Goal: Find specific page/section: Find specific page/section

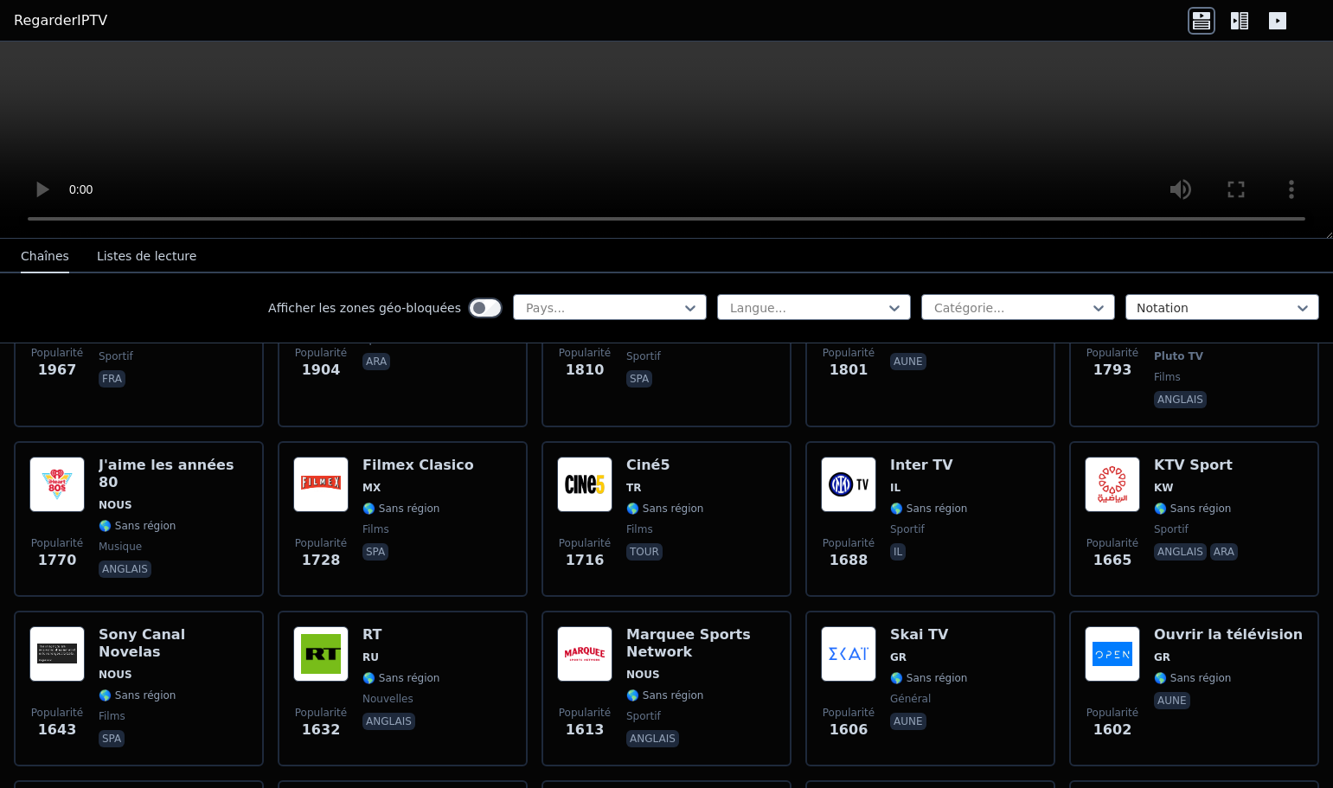
scroll to position [1384, 0]
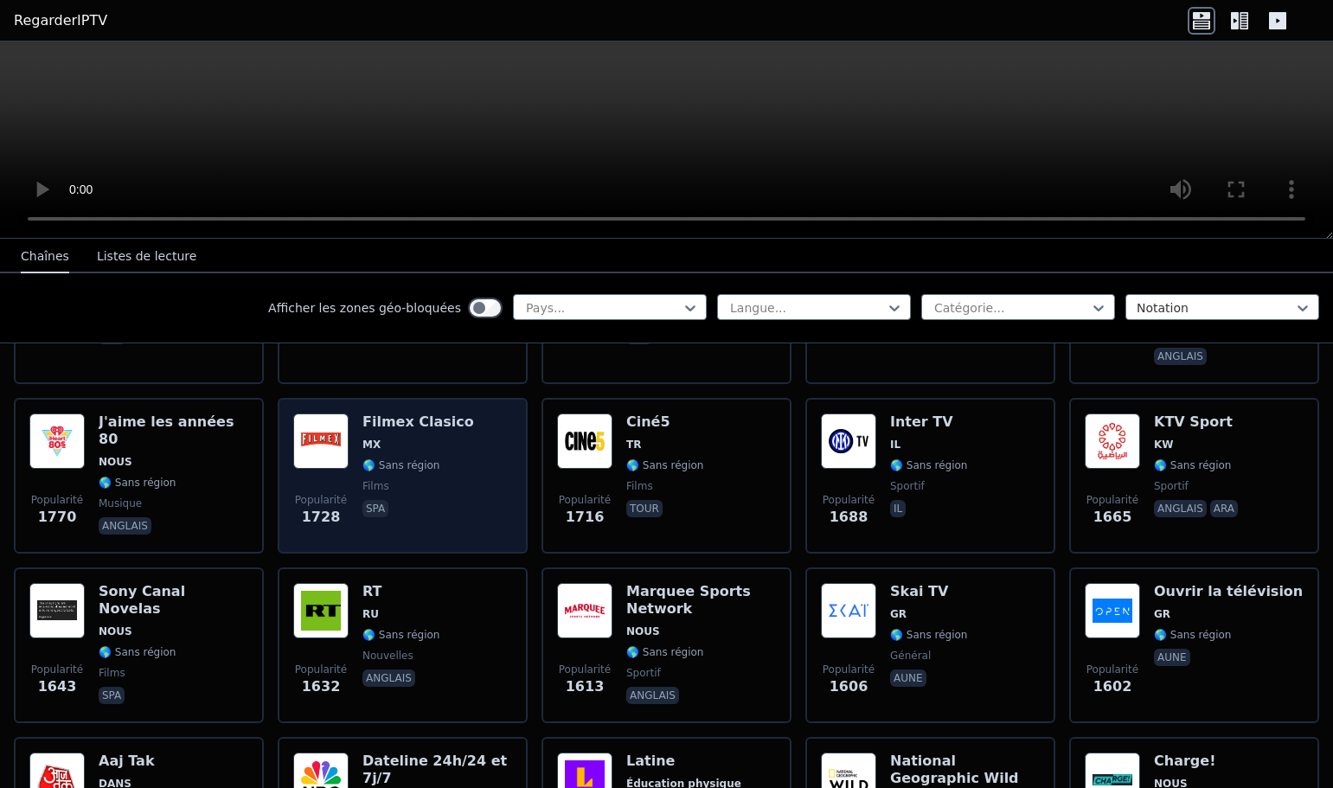
click at [323, 414] on img at bounding box center [320, 441] width 55 height 55
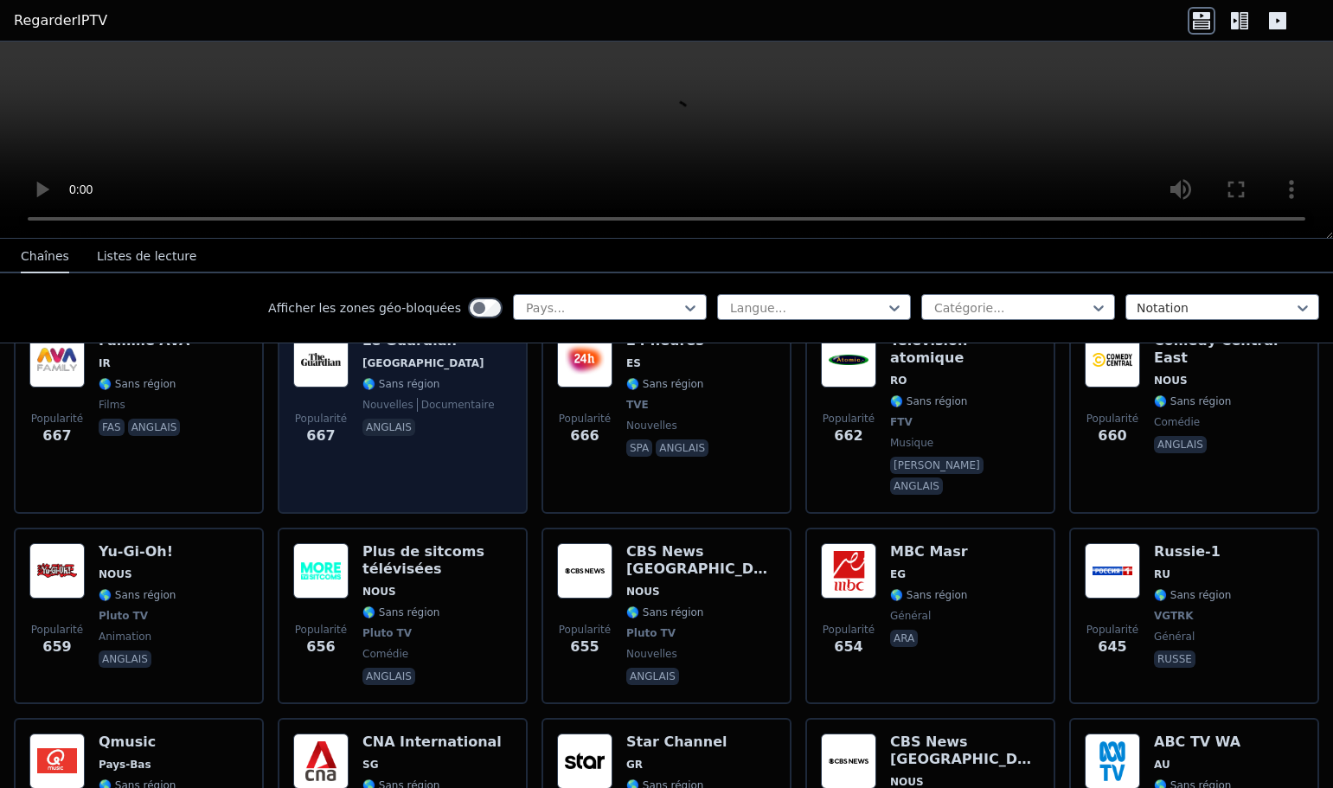
scroll to position [5277, 0]
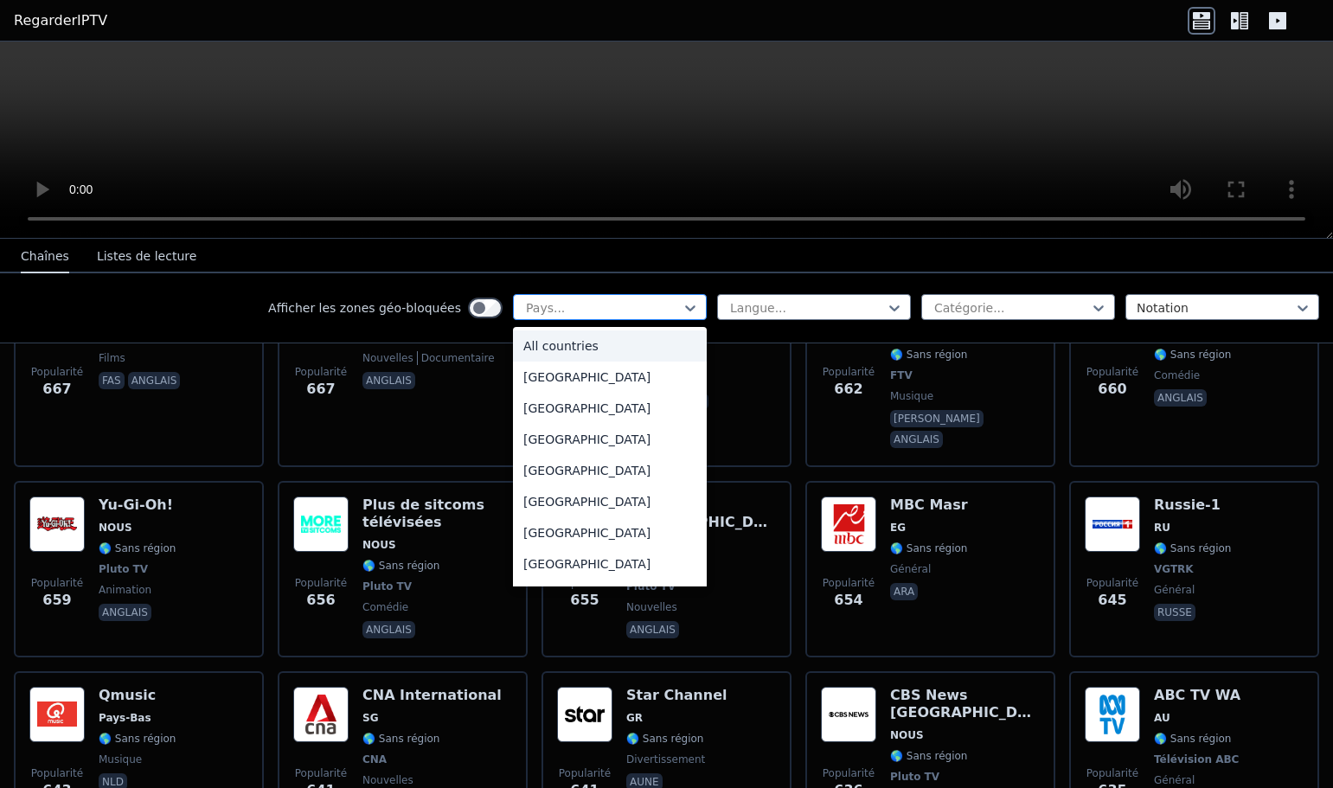
click at [541, 306] on div at bounding box center [602, 307] width 157 height 17
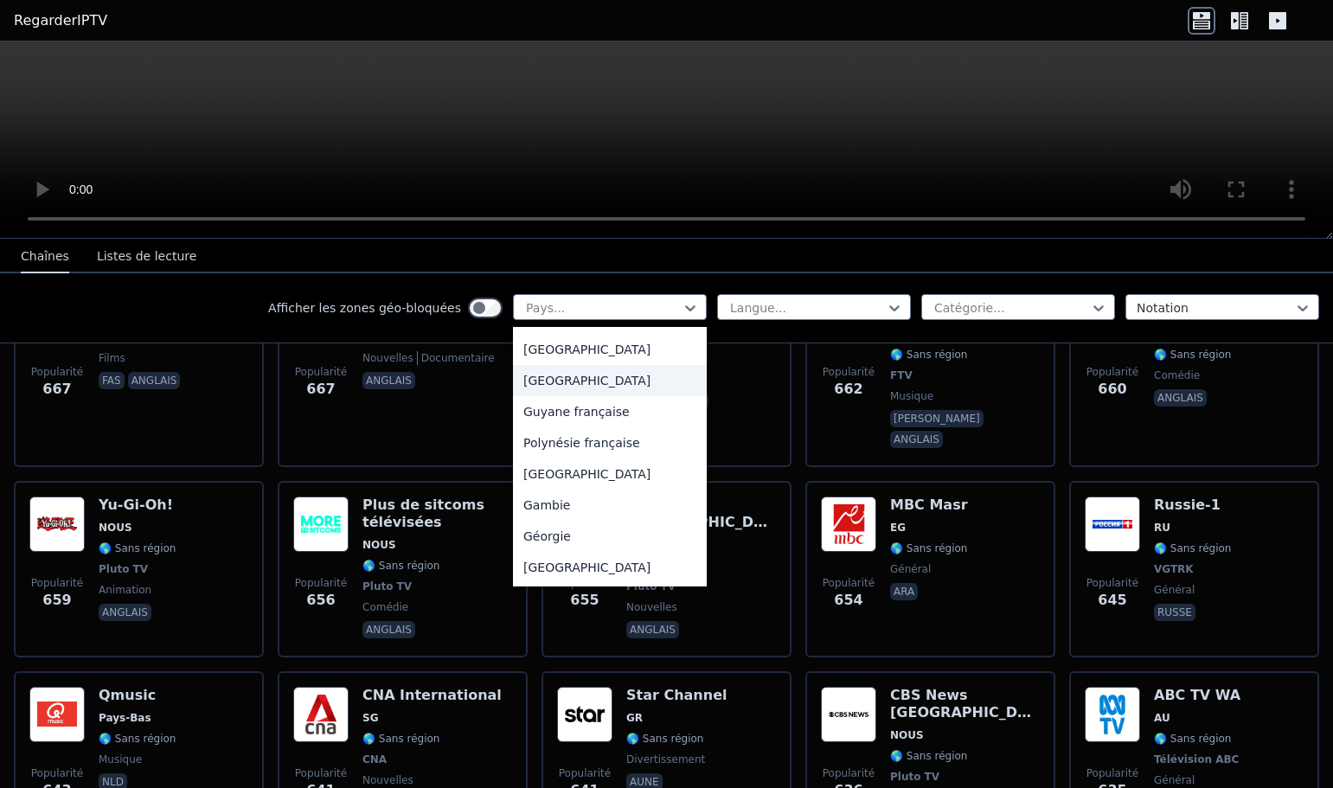
click at [535, 396] on div "[GEOGRAPHIC_DATA]" at bounding box center [610, 380] width 194 height 31
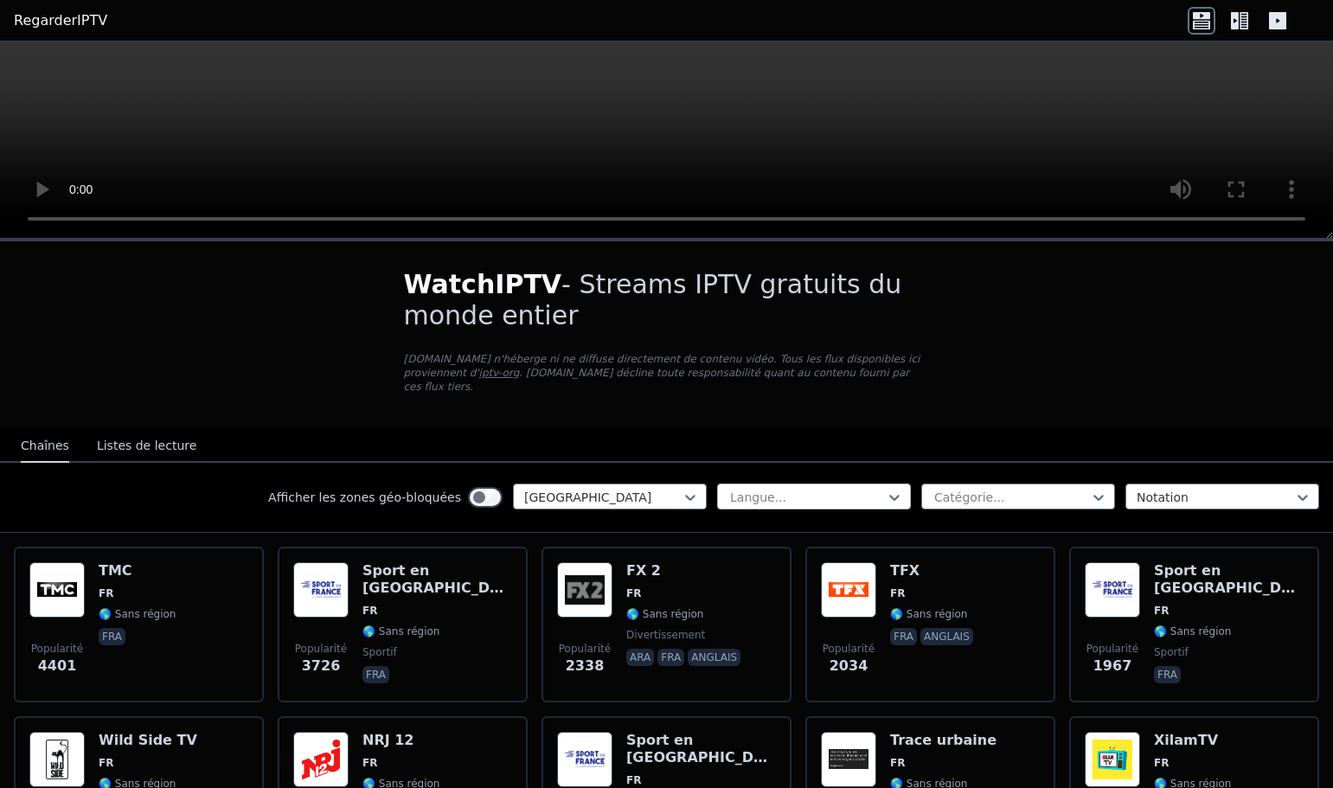
click at [776, 489] on div at bounding box center [806, 497] width 157 height 17
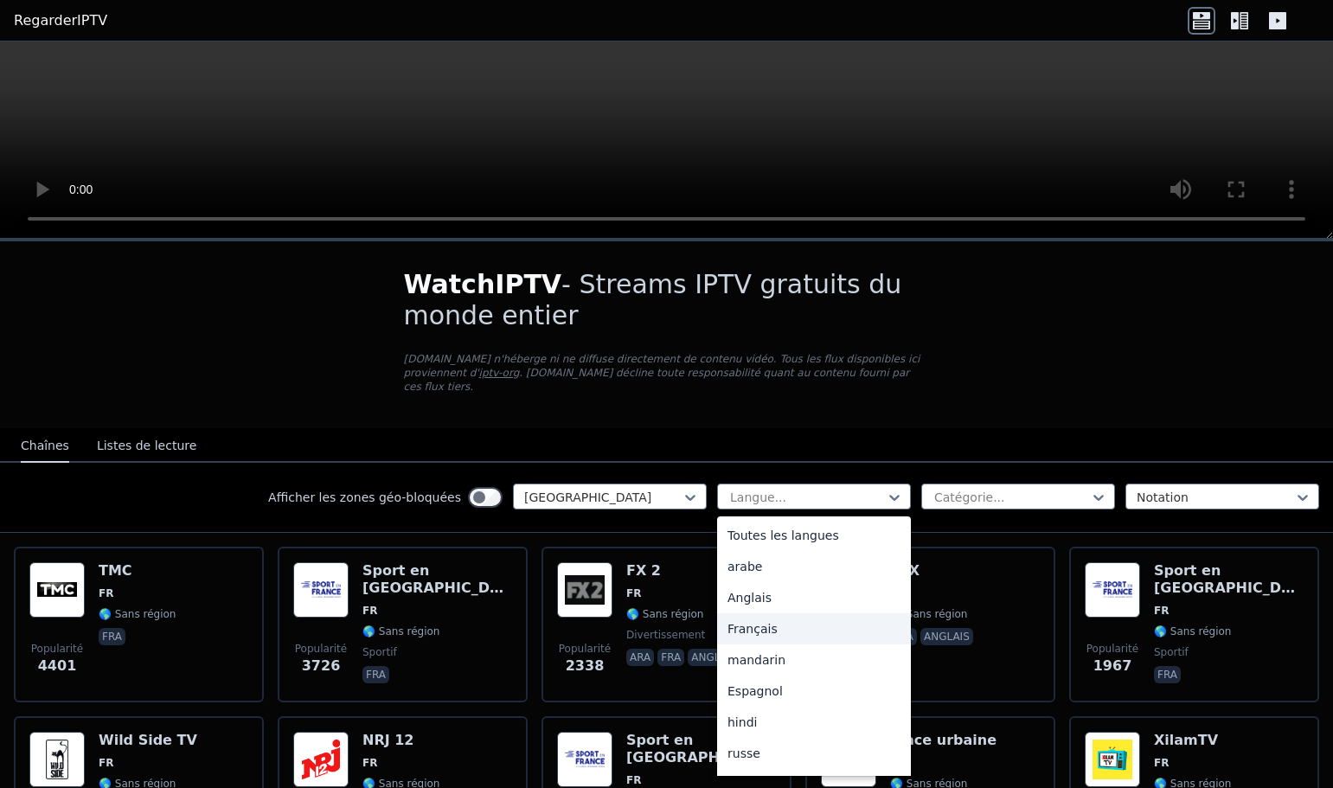
click at [750, 622] on font "Français" at bounding box center [753, 629] width 50 height 14
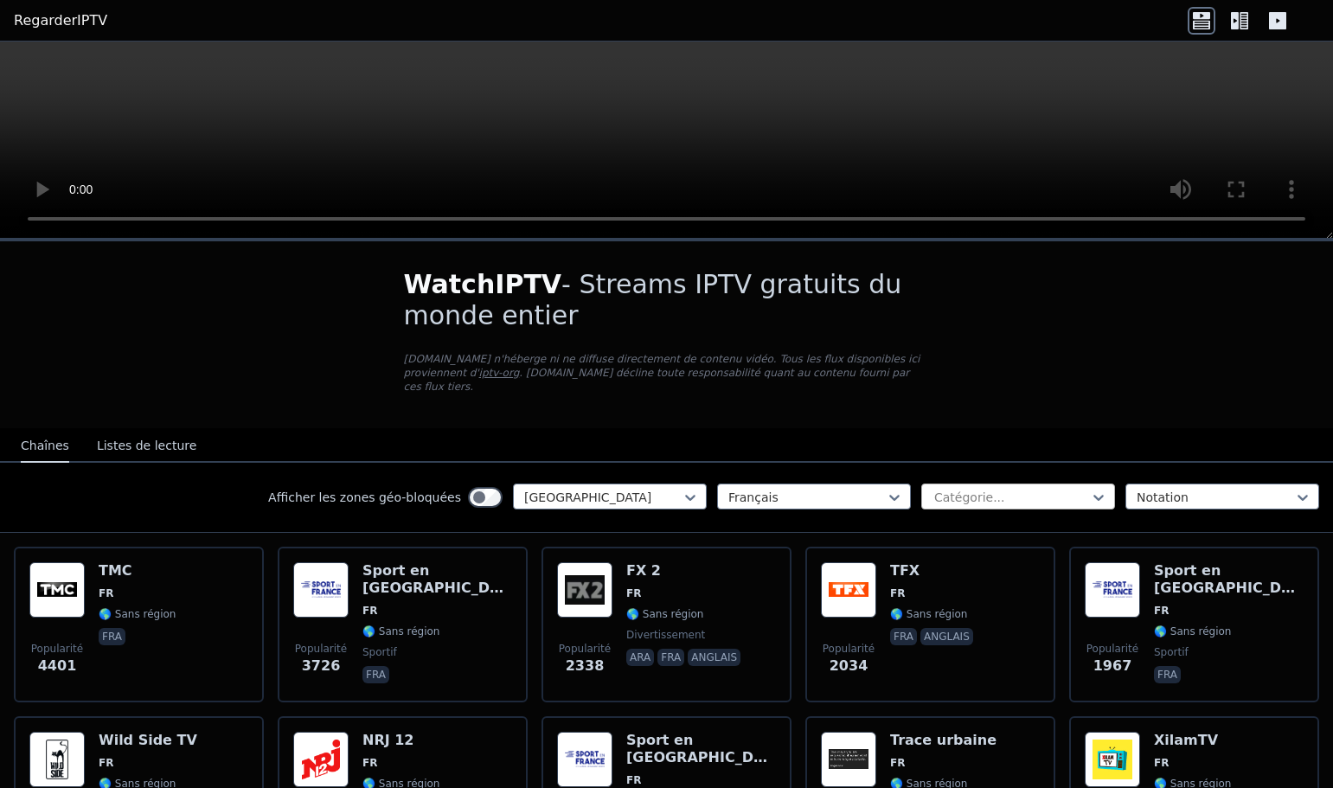
click at [1006, 489] on div at bounding box center [1011, 497] width 157 height 17
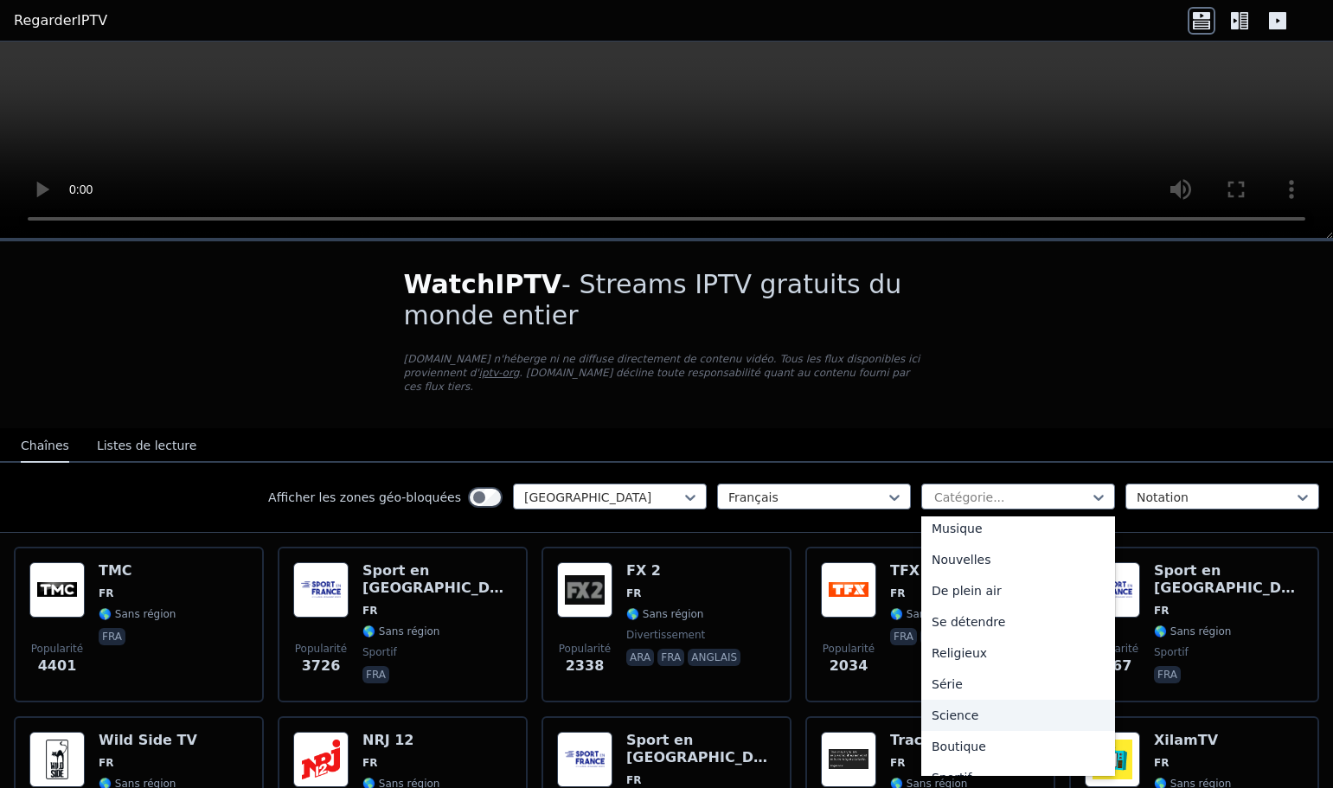
scroll to position [502, 0]
click at [939, 681] on font "Série" at bounding box center [947, 688] width 31 height 14
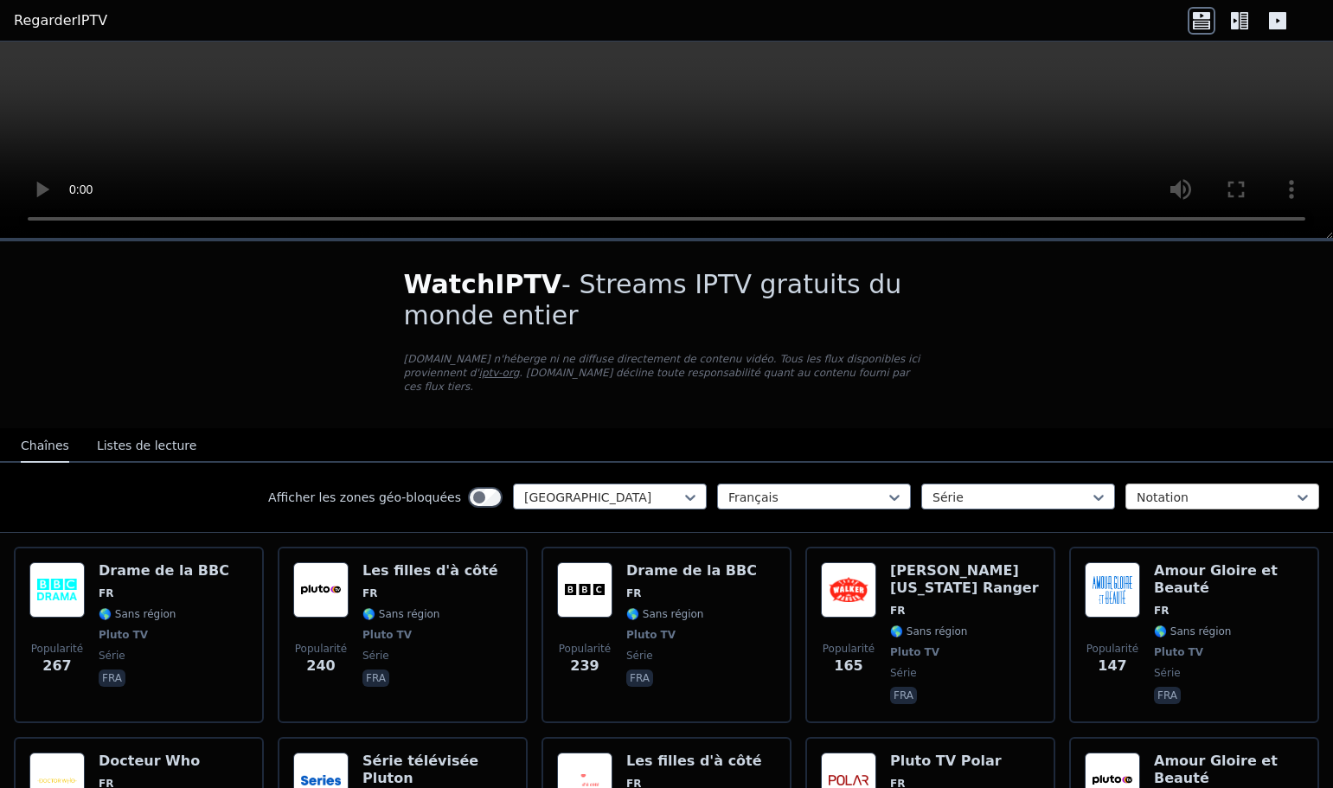
click at [1170, 489] on div at bounding box center [1215, 497] width 157 height 17
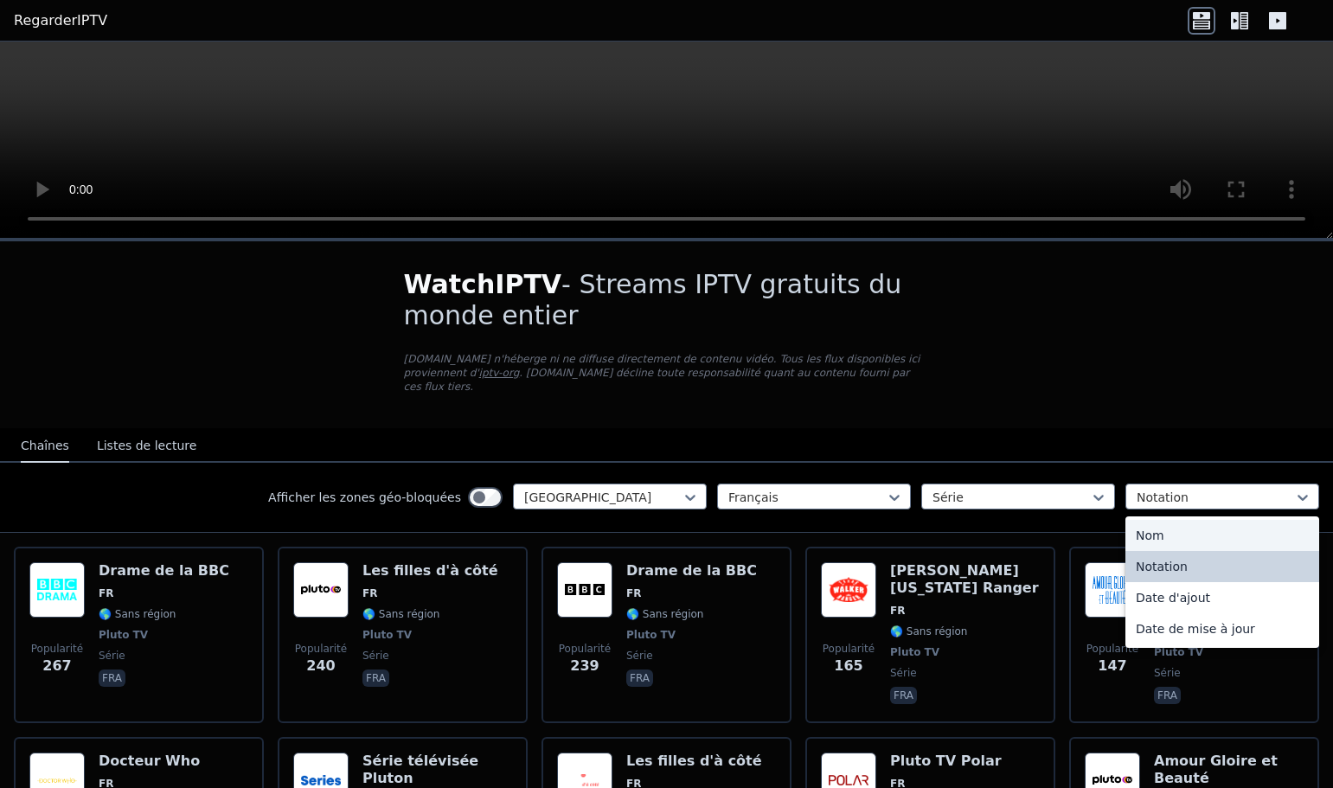
click at [1155, 520] on div "Nom" at bounding box center [1222, 535] width 194 height 31
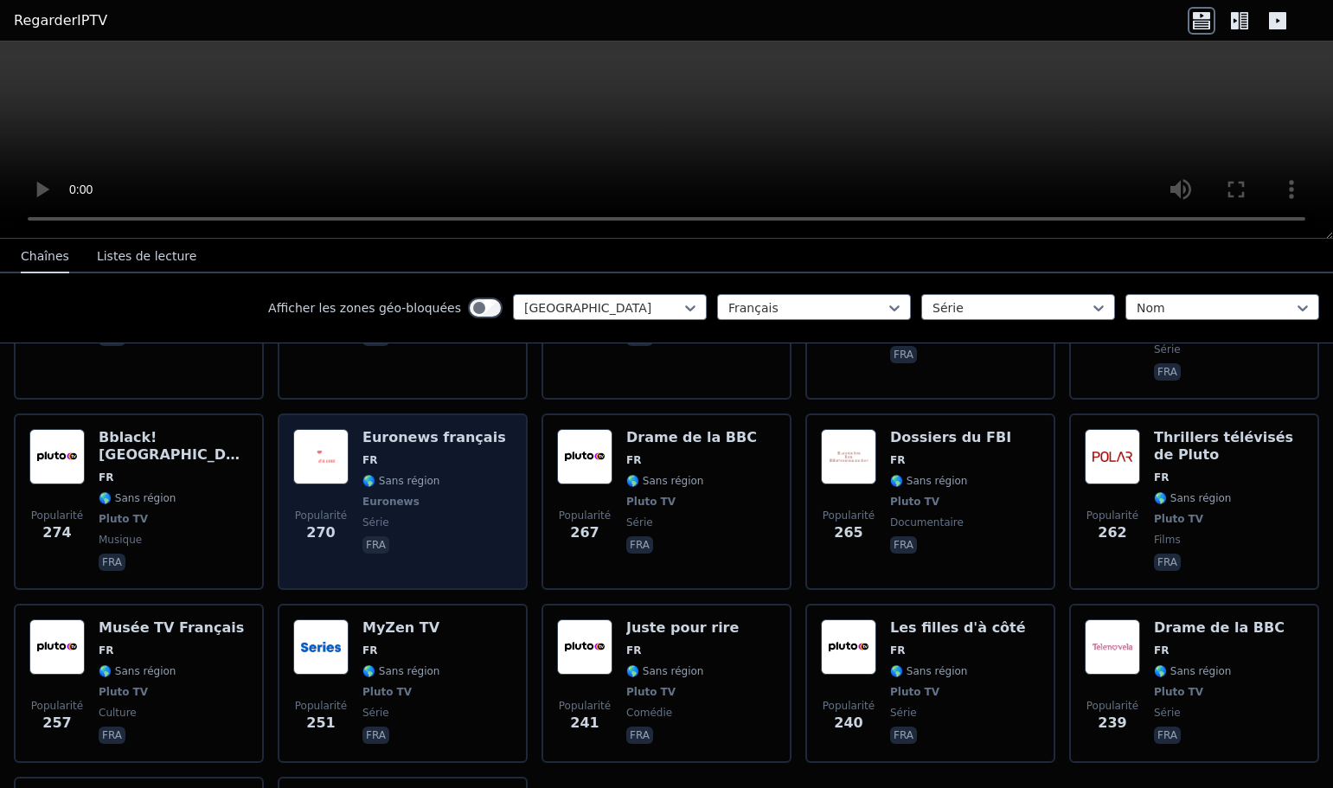
scroll to position [980, 0]
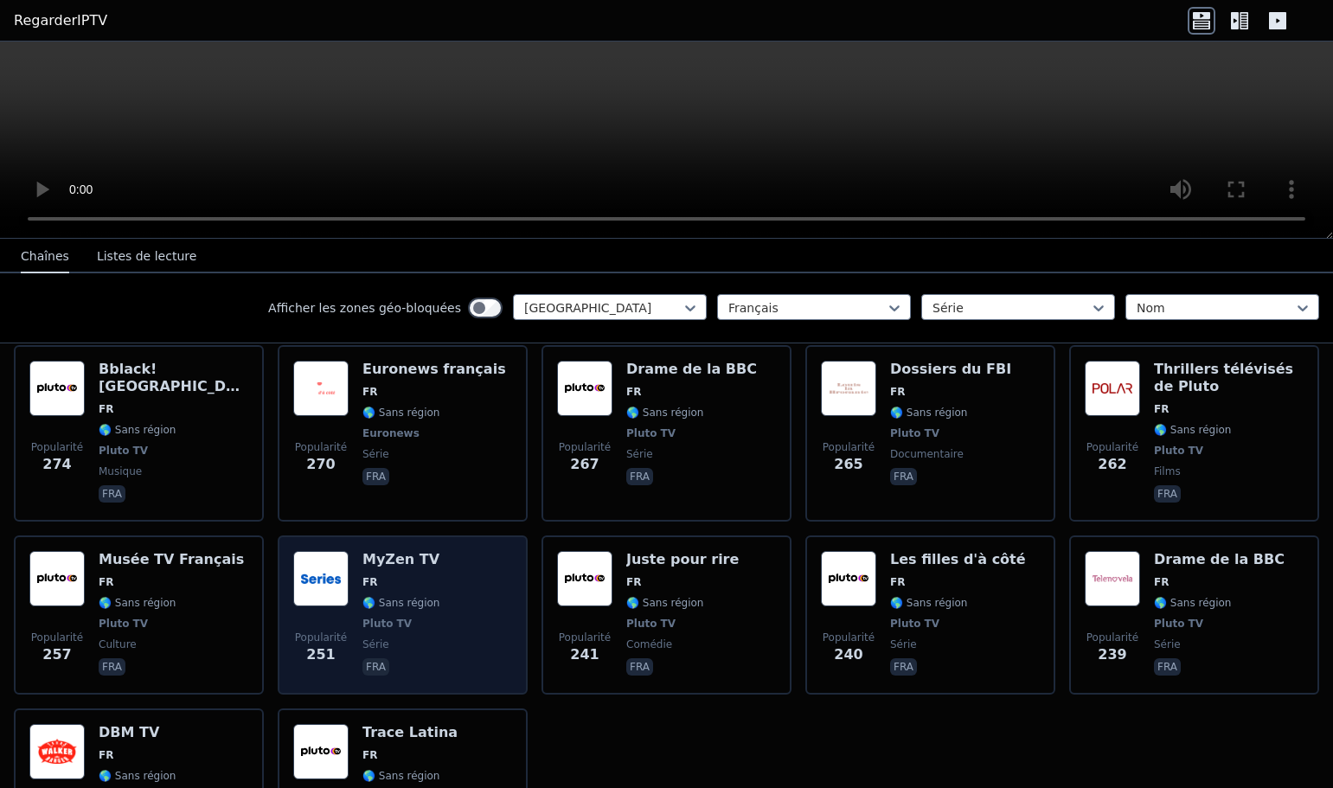
click at [395, 597] on font "🌎 Sans région" at bounding box center [400, 603] width 77 height 12
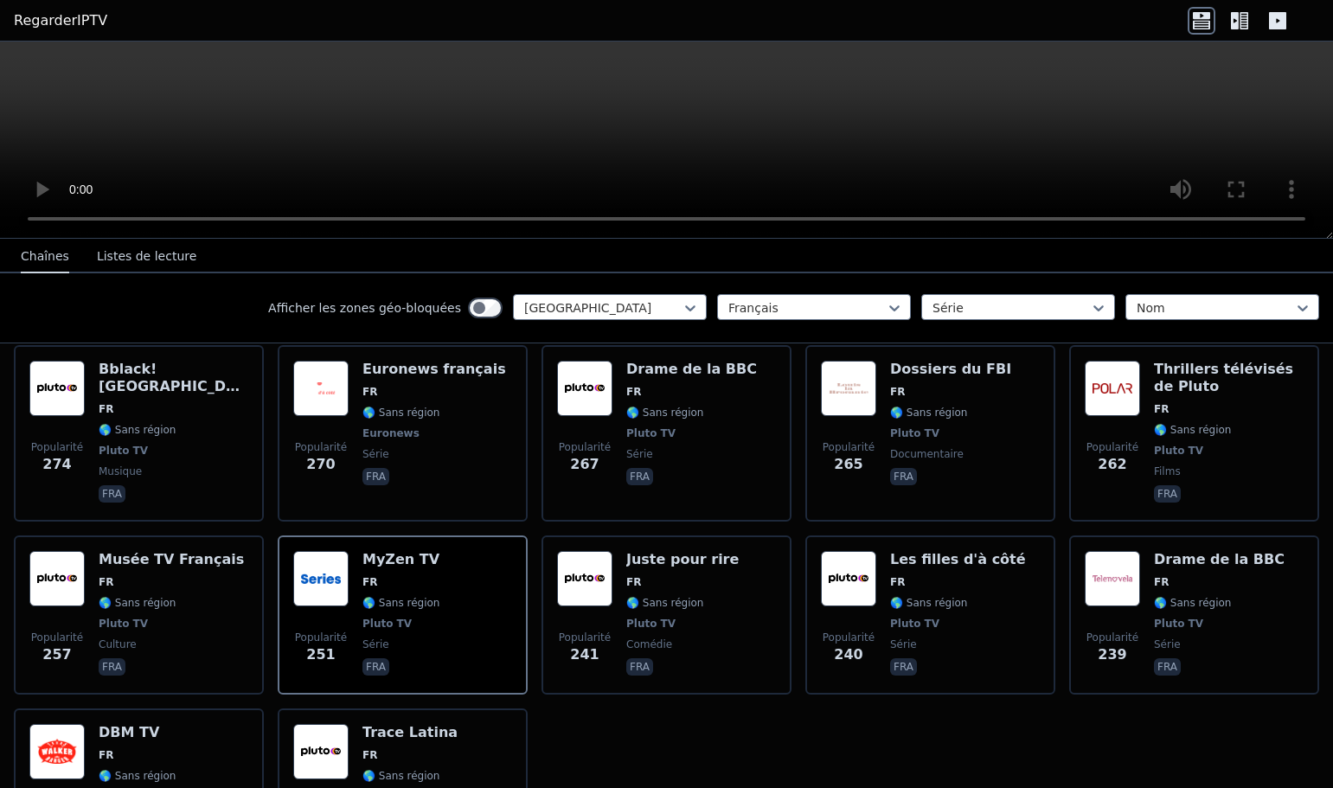
click at [142, 262] on font "Listes de lecture" at bounding box center [146, 256] width 99 height 14
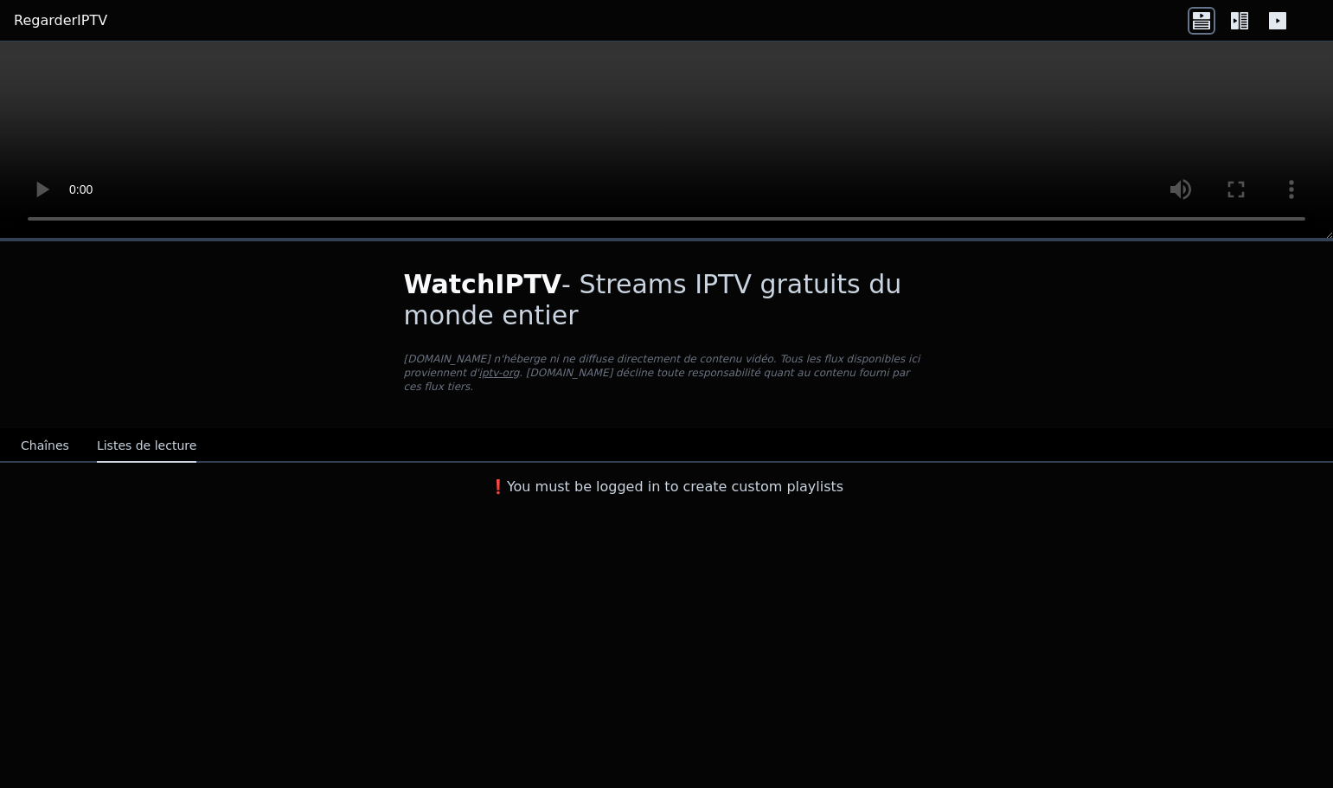
scroll to position [0, 0]
click at [53, 439] on font "Chaînes" at bounding box center [45, 446] width 48 height 14
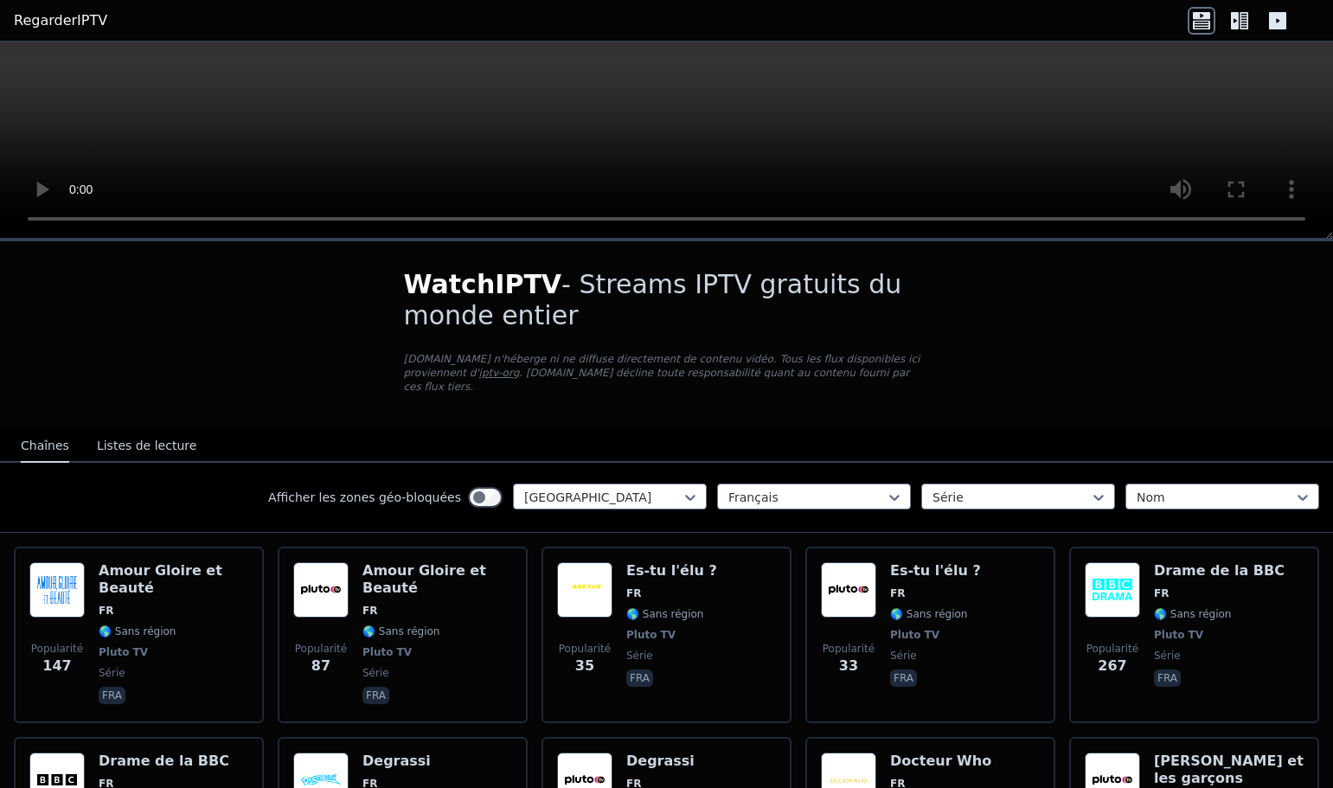
click at [1239, 15] on icon at bounding box center [1240, 21] width 28 height 28
